Goal: Navigation & Orientation: Find specific page/section

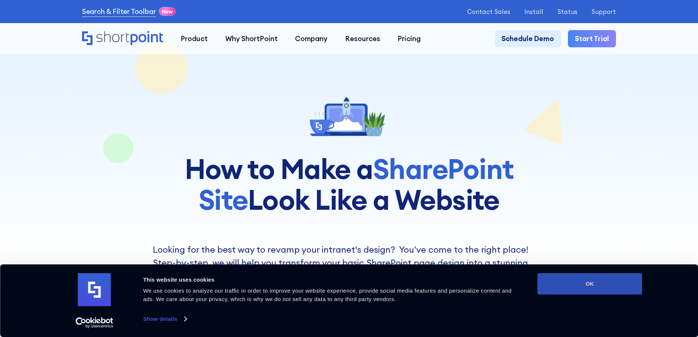
click at [593, 282] on button "OK" at bounding box center [590, 283] width 105 height 21
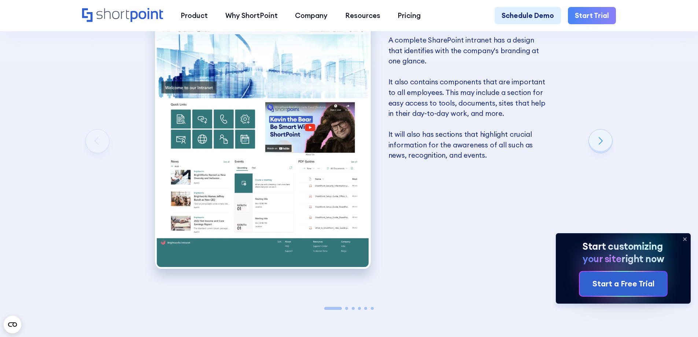
scroll to position [1540, 0]
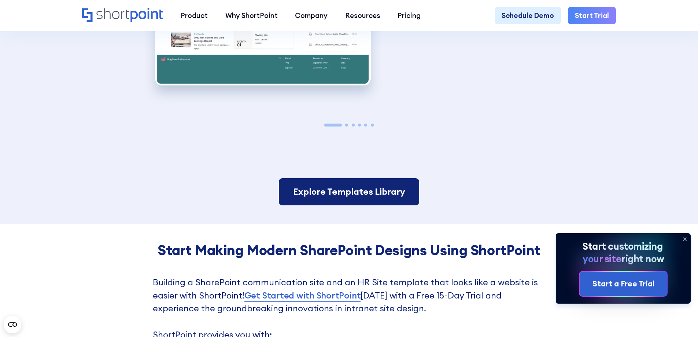
click at [403, 191] on link "Explore Templates Library" at bounding box center [349, 191] width 140 height 27
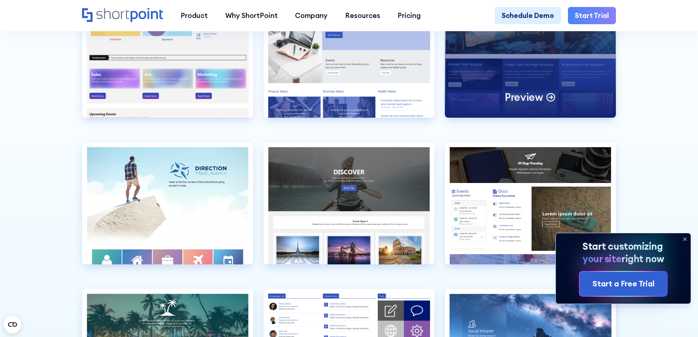
scroll to position [2163, 0]
